Goal: Navigation & Orientation: Find specific page/section

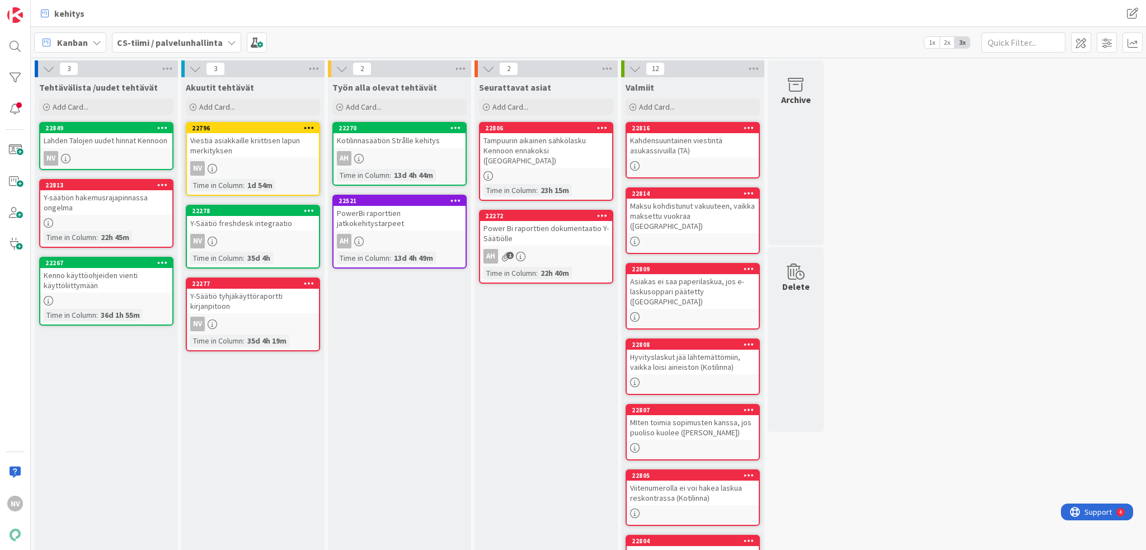
click at [227, 39] on icon at bounding box center [231, 42] width 9 height 9
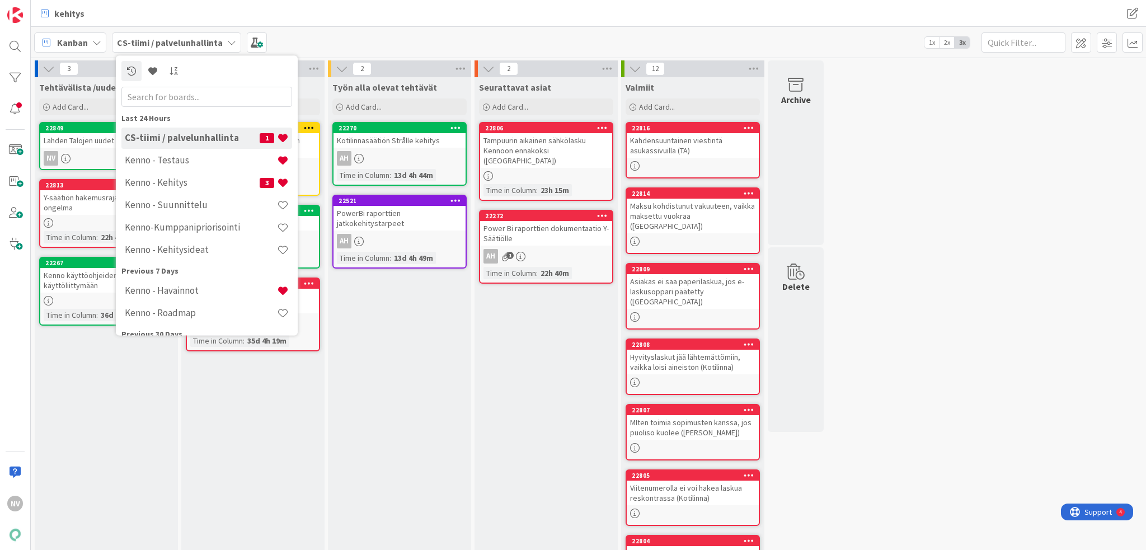
click at [859, 181] on div "3 Tehtävälista /uudet tehtävät Add Card... Template Not Set Title 0 / 128 Label…" at bounding box center [588, 456] width 1111 height 793
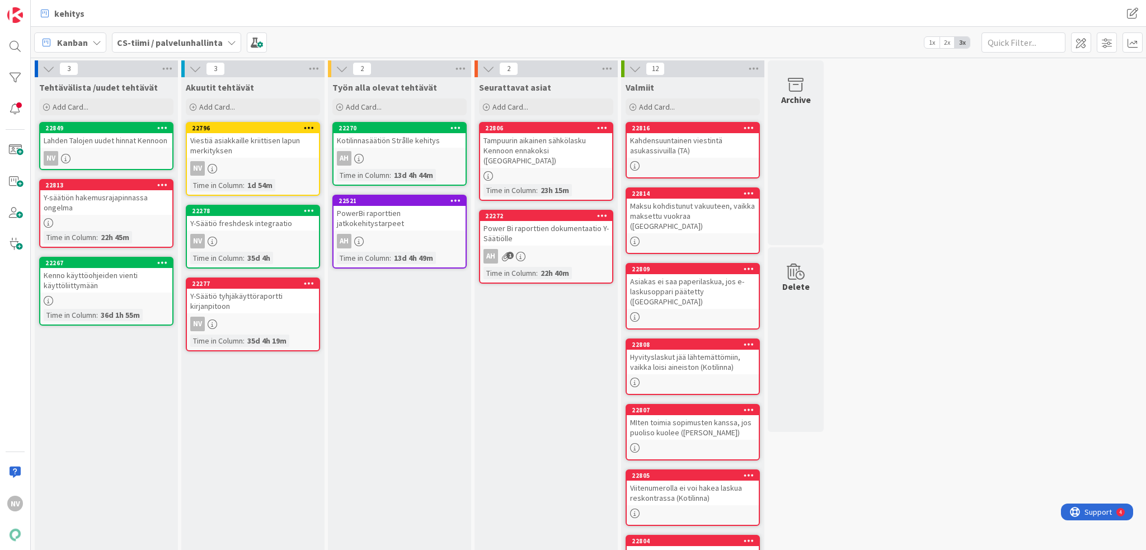
click at [128, 195] on div "Y-säätiön hakemusrajapinnassa ongelma" at bounding box center [106, 202] width 132 height 25
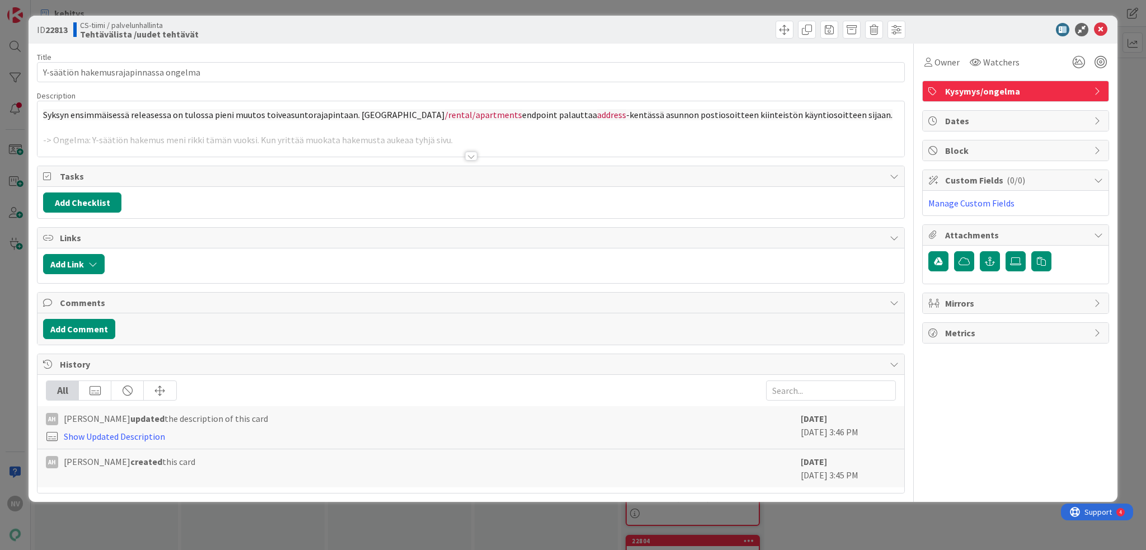
click at [468, 155] on div at bounding box center [471, 156] width 12 height 9
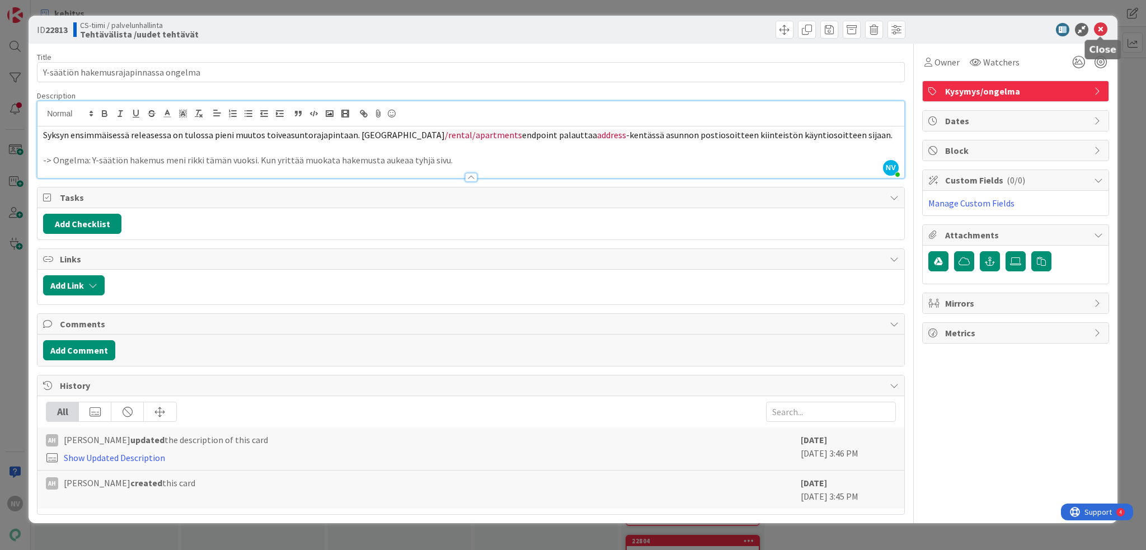
click at [859, 27] on icon at bounding box center [1100, 29] width 13 height 13
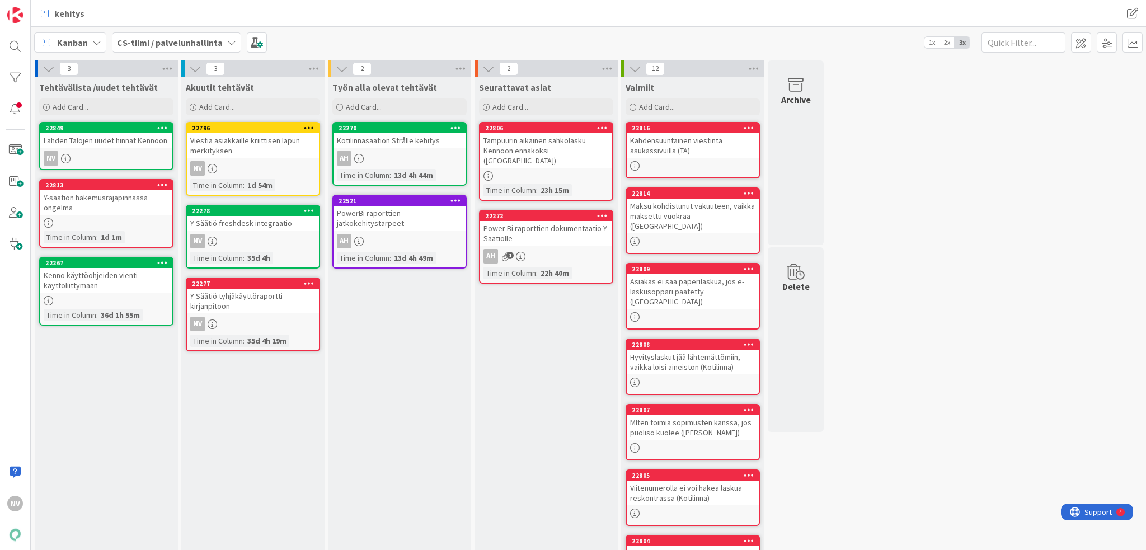
click at [227, 45] on icon at bounding box center [231, 42] width 9 height 9
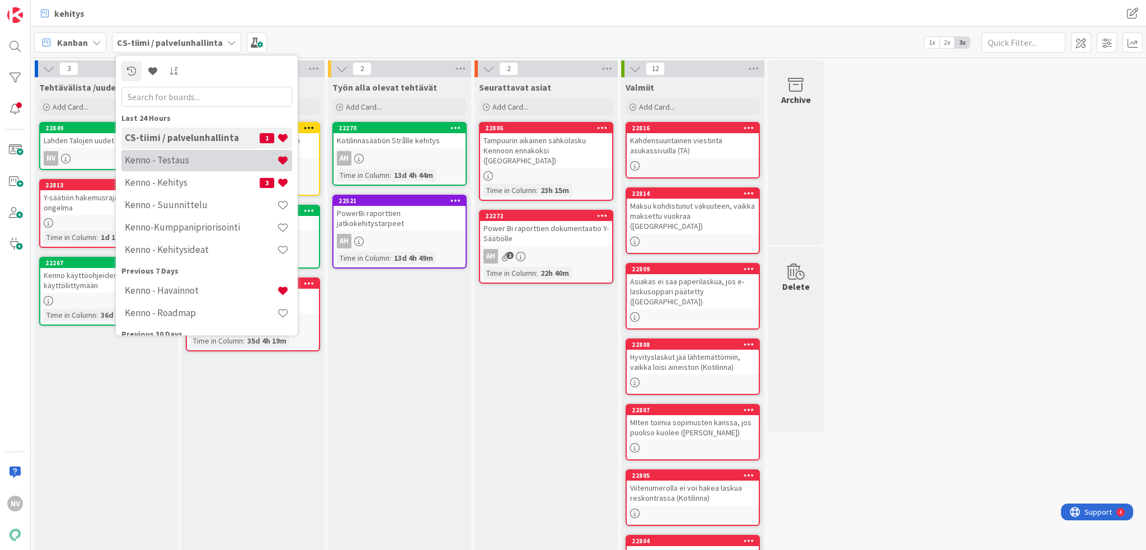
click at [206, 159] on h4 "Kenno - Testaus" at bounding box center [201, 160] width 152 height 11
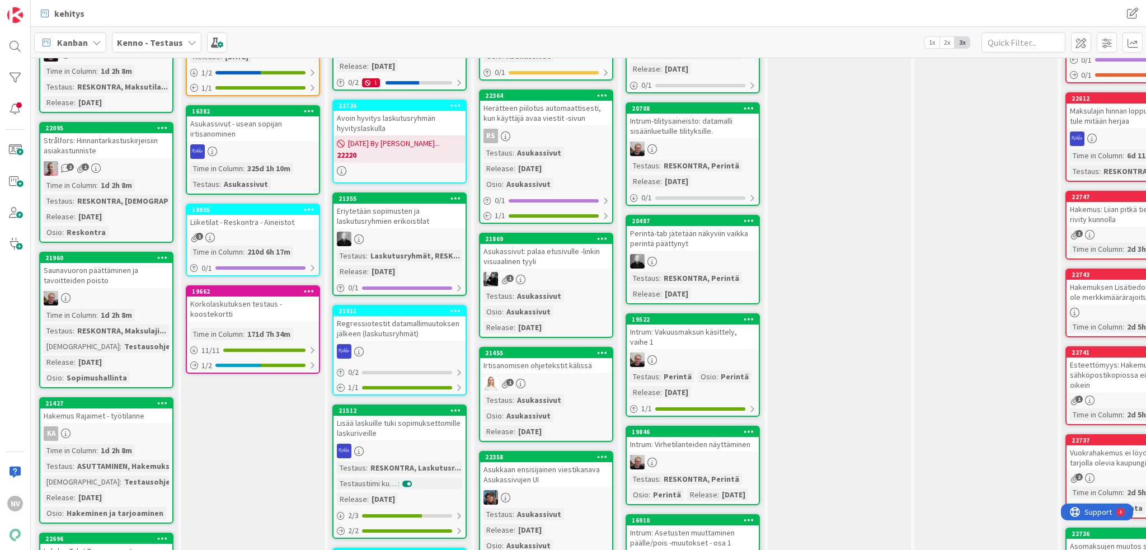
scroll to position [448, 0]
